Goal: Find specific page/section: Find specific page/section

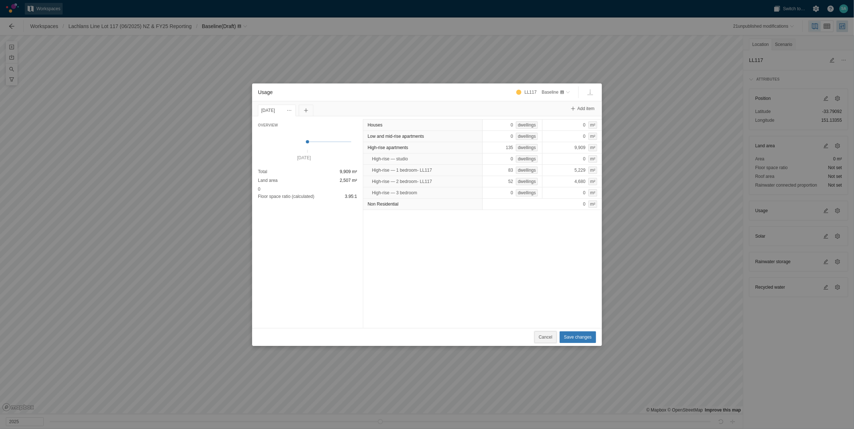
click at [548, 338] on span "Cancel" at bounding box center [545, 336] width 13 height 7
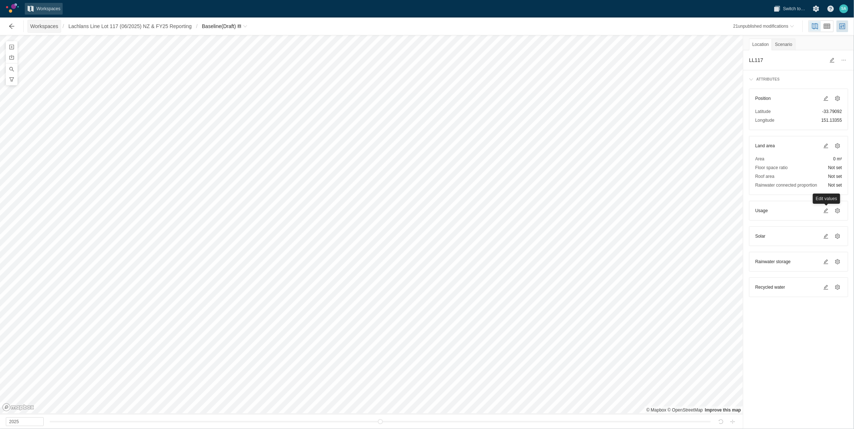
click at [46, 25] on span "Workspaces" at bounding box center [44, 26] width 28 height 7
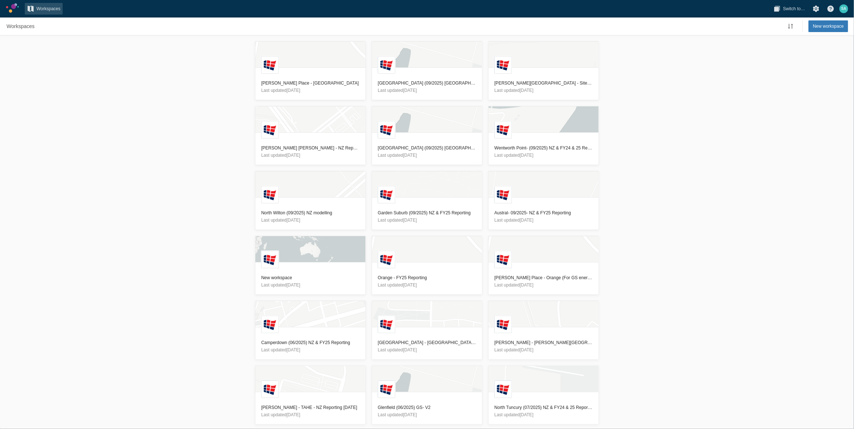
click at [58, 131] on div "[GEOGRAPHIC_DATA][PERSON_NAME] - Orange MT Last updated [DATE] [GEOGRAPHIC_DATA…" at bounding box center [427, 231] width 854 height 393
click at [310, 342] on h3 "Camperdown (06/2025) NZ & FY25 Reporting" at bounding box center [310, 342] width 98 height 7
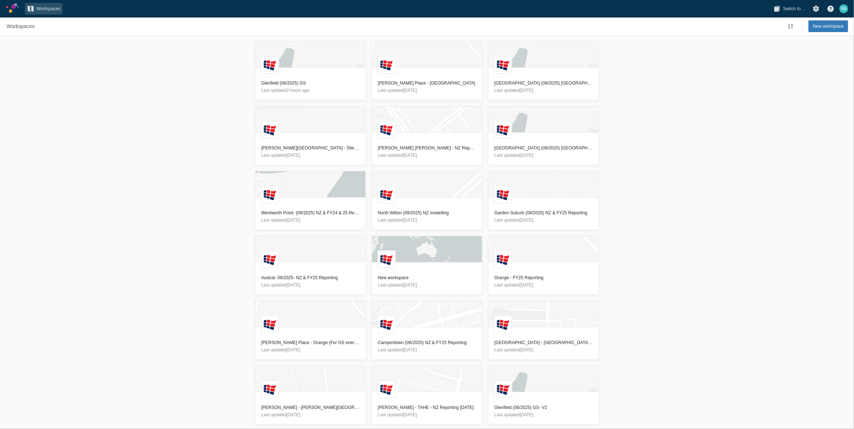
click at [119, 218] on div "L Glenfield (06/2025) GS Last updated 2 hours ago L Redmond Place - Orange MT L…" at bounding box center [427, 231] width 854 height 393
click at [423, 343] on h3 "Camperdown (06/2025) NZ & FY25 Reporting" at bounding box center [427, 342] width 98 height 7
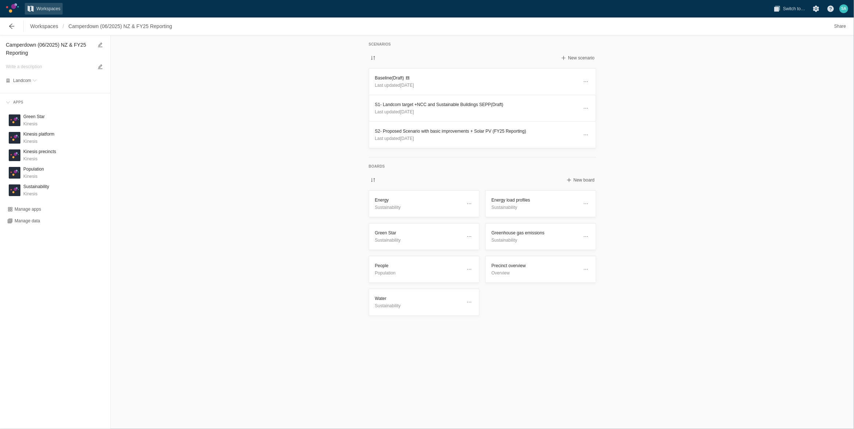
click at [44, 45] on textarea "Camperdown (06/2025) NZ & FY25 Reporting" at bounding box center [49, 48] width 87 height 17
click at [44, 47] on textarea "Camperdown (06/2025) NZ & FY25 Reporting" at bounding box center [49, 48] width 87 height 17
type textarea "Camperdown (09/2025) NZ & FY25 Reporting"
click at [386, 76] on h3 "Baseline (Draft)" at bounding box center [476, 77] width 203 height 7
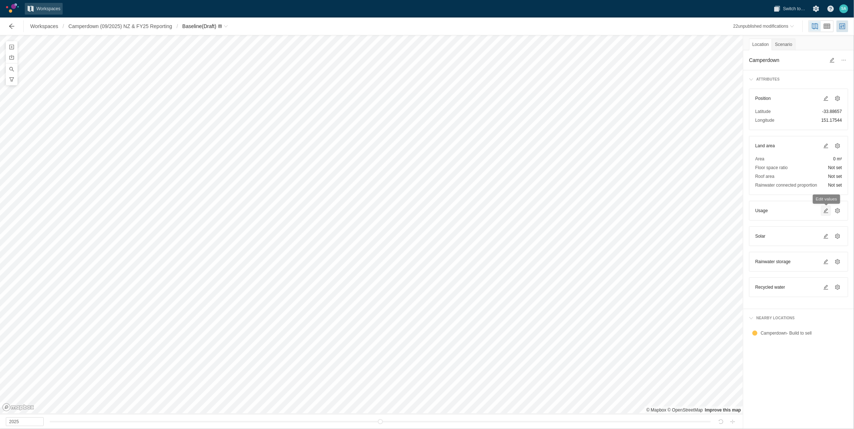
click at [828, 210] on span at bounding box center [826, 211] width 6 height 6
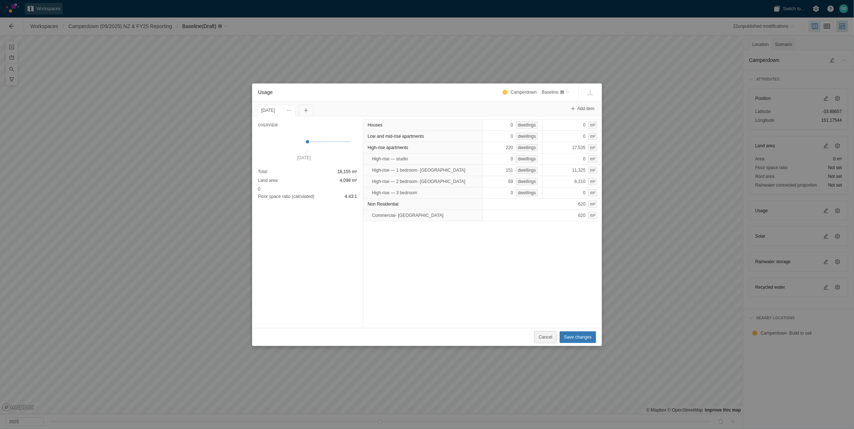
click at [549, 334] on span "Cancel" at bounding box center [545, 336] width 13 height 7
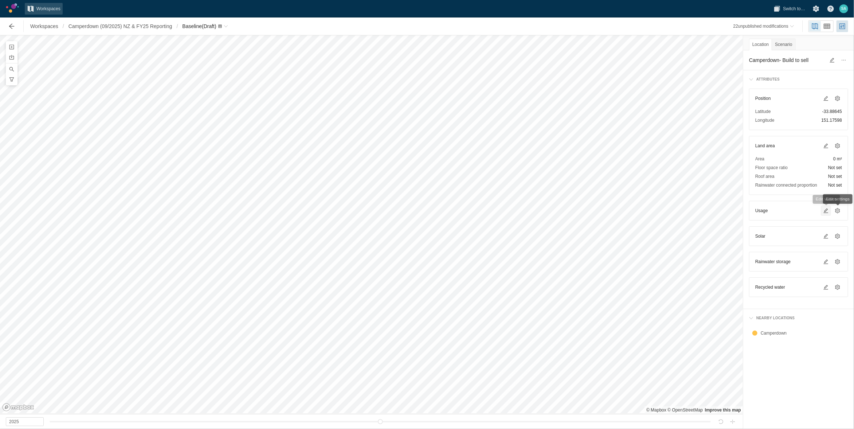
click at [824, 208] on span at bounding box center [826, 211] width 6 height 6
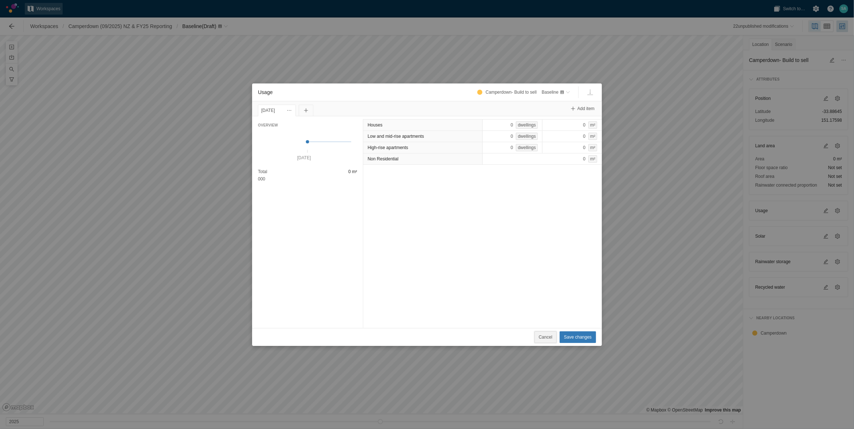
click at [547, 336] on span "Cancel" at bounding box center [545, 336] width 13 height 7
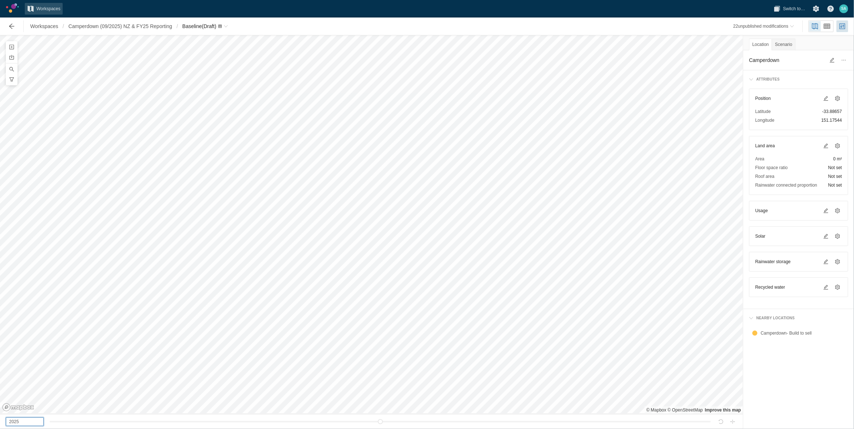
click at [19, 420] on input "2025" at bounding box center [25, 421] width 38 height 9
click at [826, 209] on span at bounding box center [826, 211] width 6 height 6
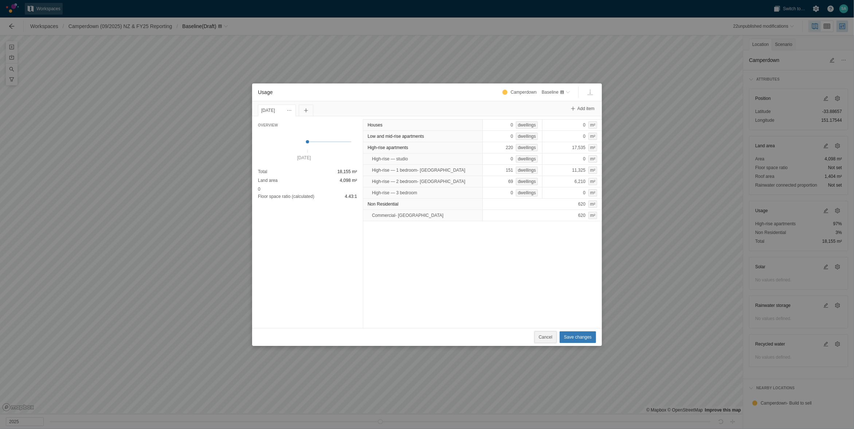
click at [546, 334] on span "Cancel" at bounding box center [545, 336] width 13 height 7
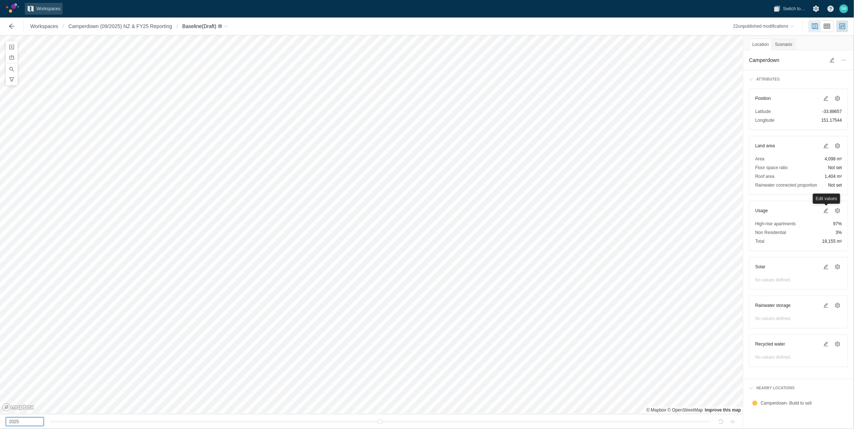
click at [31, 421] on input "2025" at bounding box center [25, 421] width 38 height 9
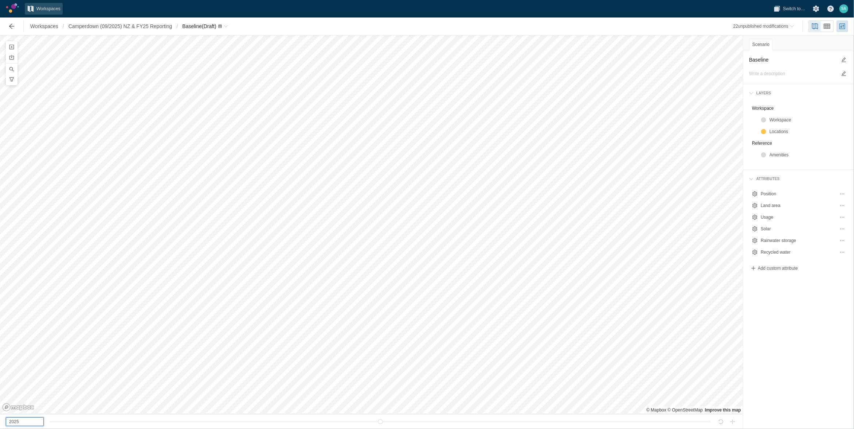
click at [28, 424] on input "2025" at bounding box center [25, 421] width 38 height 9
click at [25, 422] on input "2026" at bounding box center [25, 421] width 38 height 9
type input "2025"
click at [722, 422] on div at bounding box center [720, 421] width 15 height 12
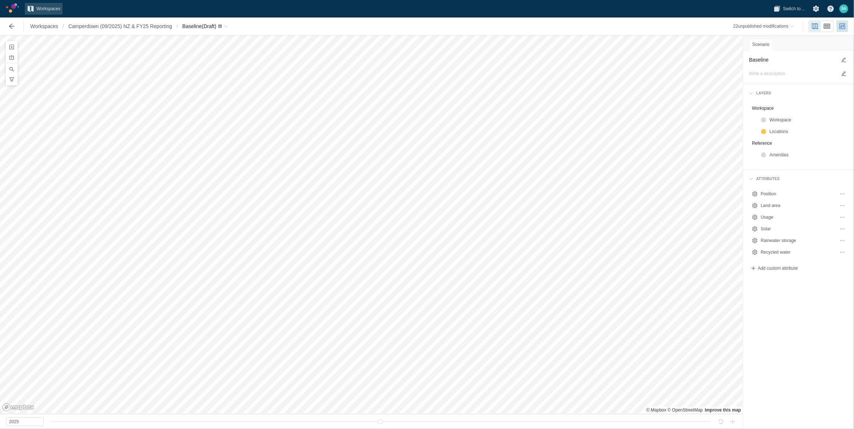
click at [730, 422] on div at bounding box center [732, 421] width 15 height 12
click at [763, 130] on div "Locations" at bounding box center [802, 132] width 90 height 12
click at [763, 130] on div at bounding box center [763, 131] width 5 height 5
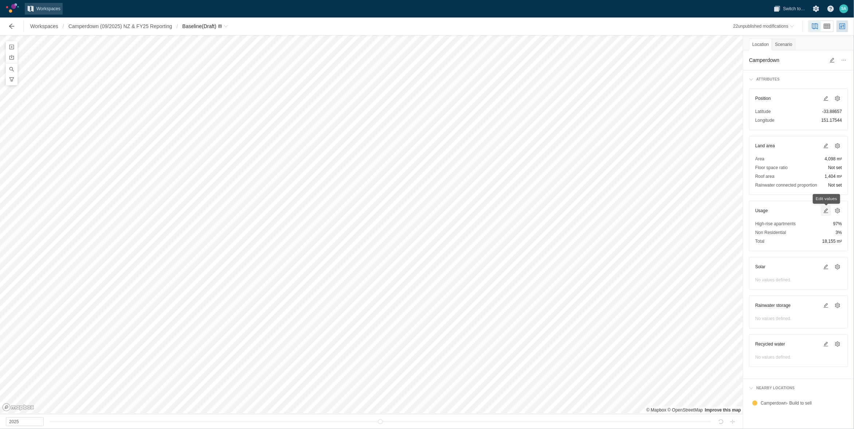
click at [825, 208] on span at bounding box center [826, 211] width 6 height 6
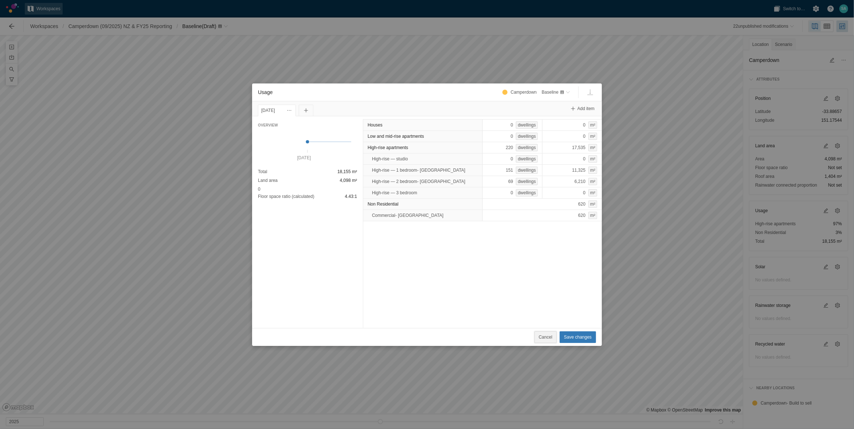
click at [551, 336] on span "Cancel" at bounding box center [545, 336] width 13 height 7
